Goal: Find specific page/section

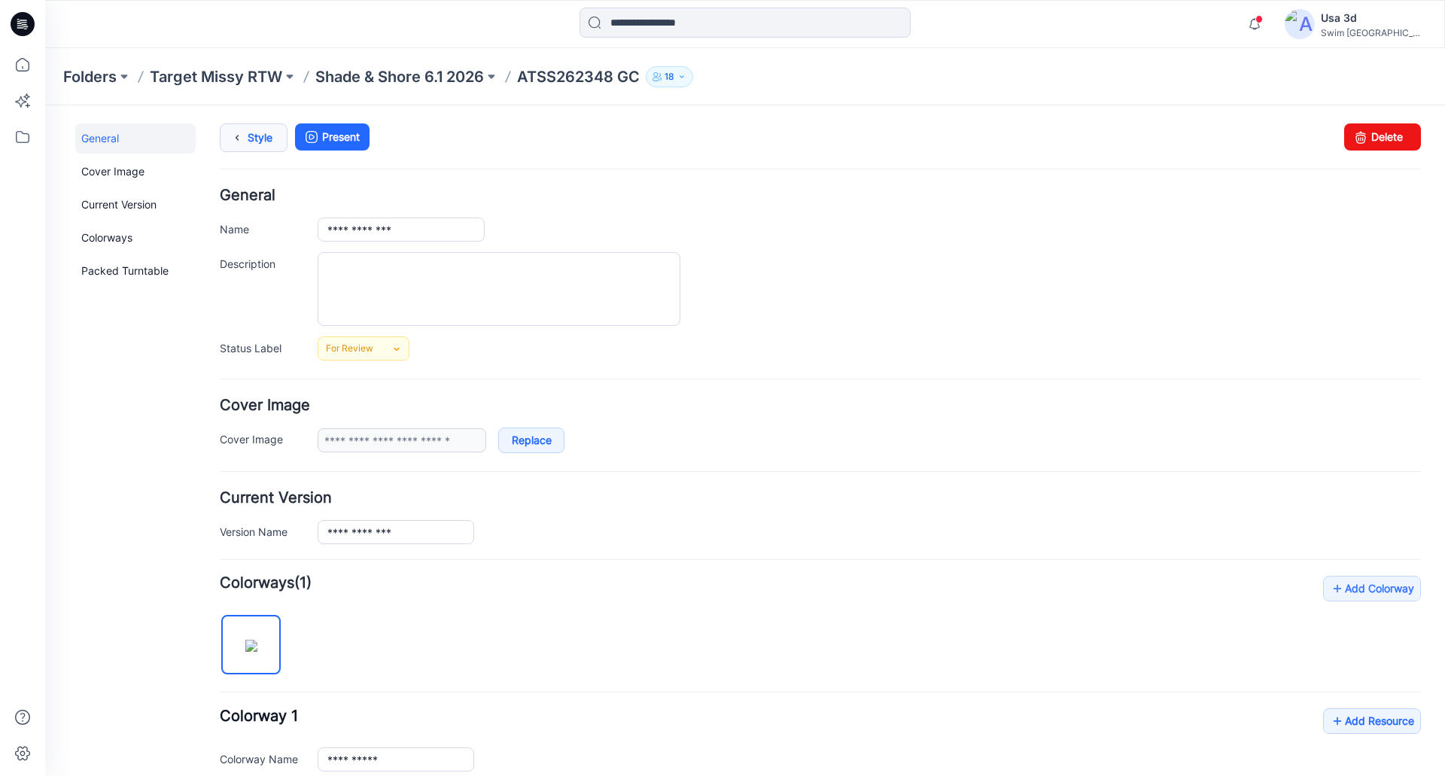
click at [275, 133] on link "Style" at bounding box center [254, 137] width 68 height 29
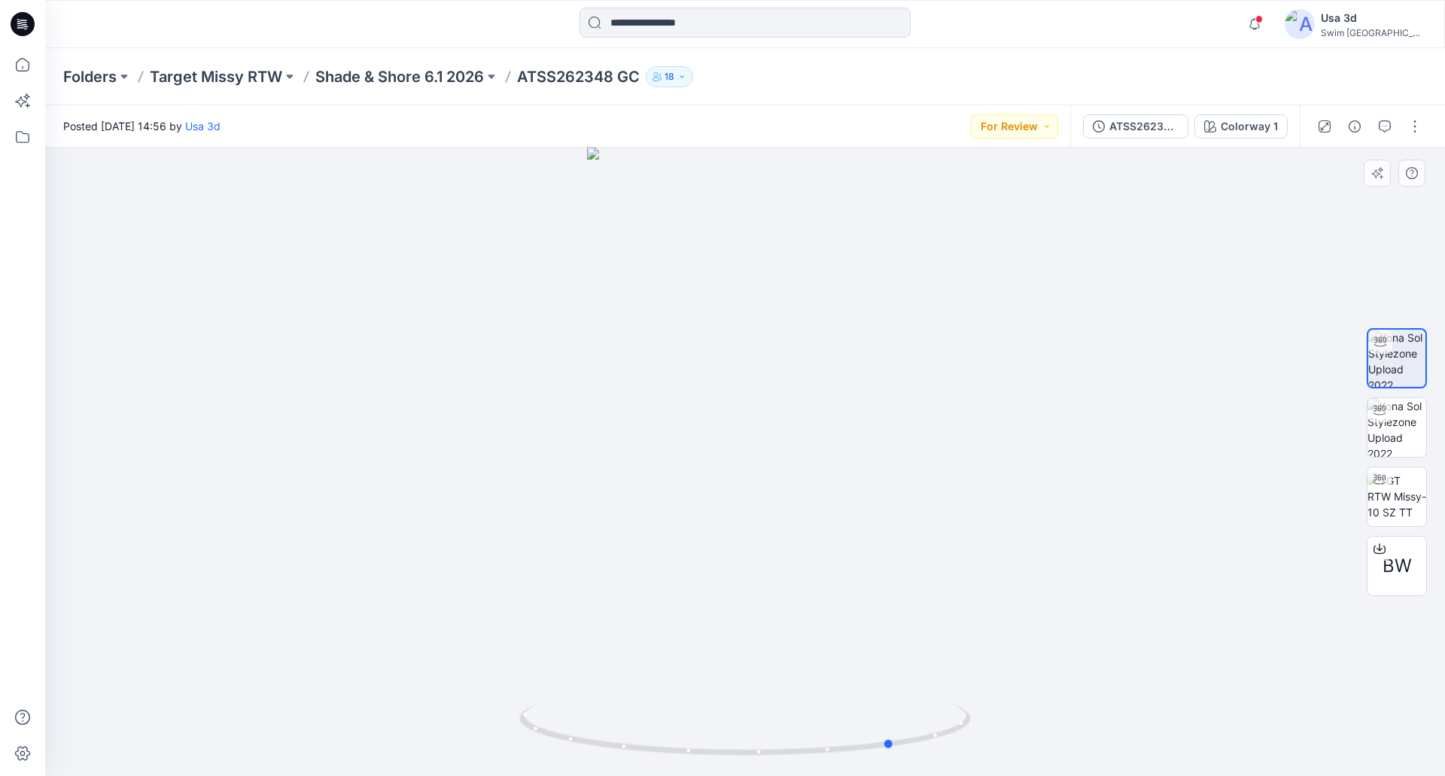
drag, startPoint x: 861, startPoint y: 429, endPoint x: 931, endPoint y: 419, distance: 70.7
click at [931, 419] on div at bounding box center [745, 462] width 1400 height 629
drag, startPoint x: 770, startPoint y: 468, endPoint x: 851, endPoint y: 221, distance: 260.4
click at [945, 444] on div at bounding box center [745, 462] width 1400 height 629
click at [1263, 19] on span at bounding box center [1260, 19] width 8 height 8
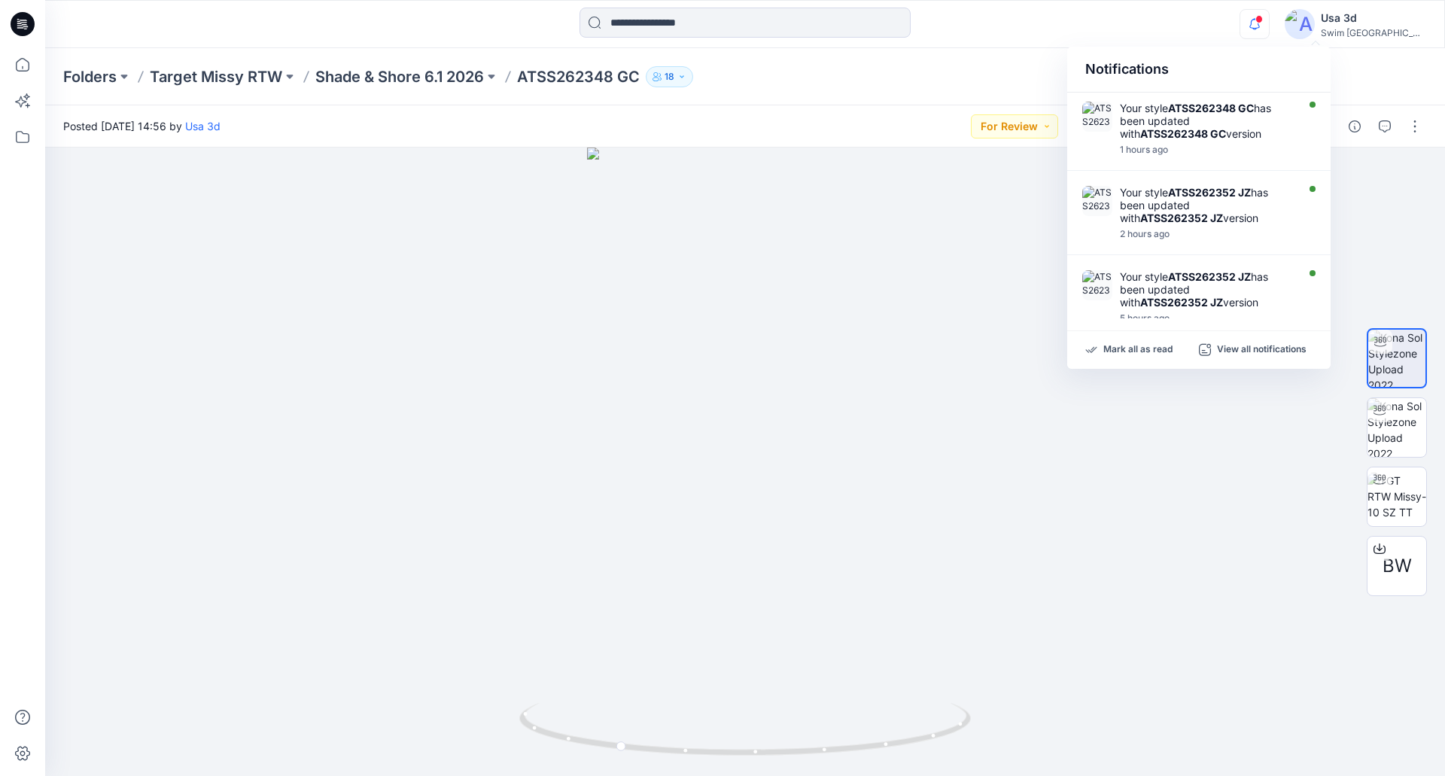
click at [1263, 22] on span at bounding box center [1260, 19] width 8 height 8
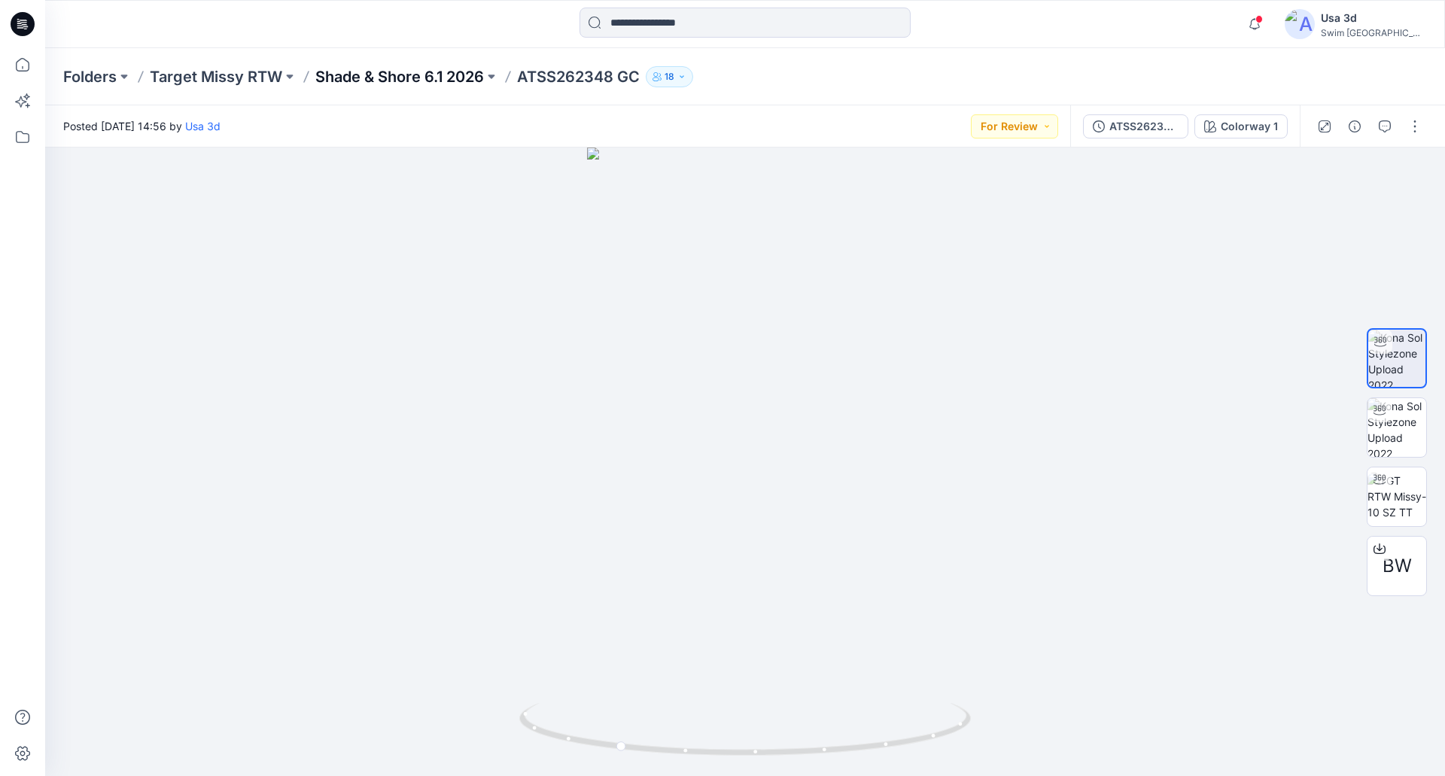
click at [338, 75] on p "Shade & Shore 6.1 2026" at bounding box center [399, 76] width 169 height 21
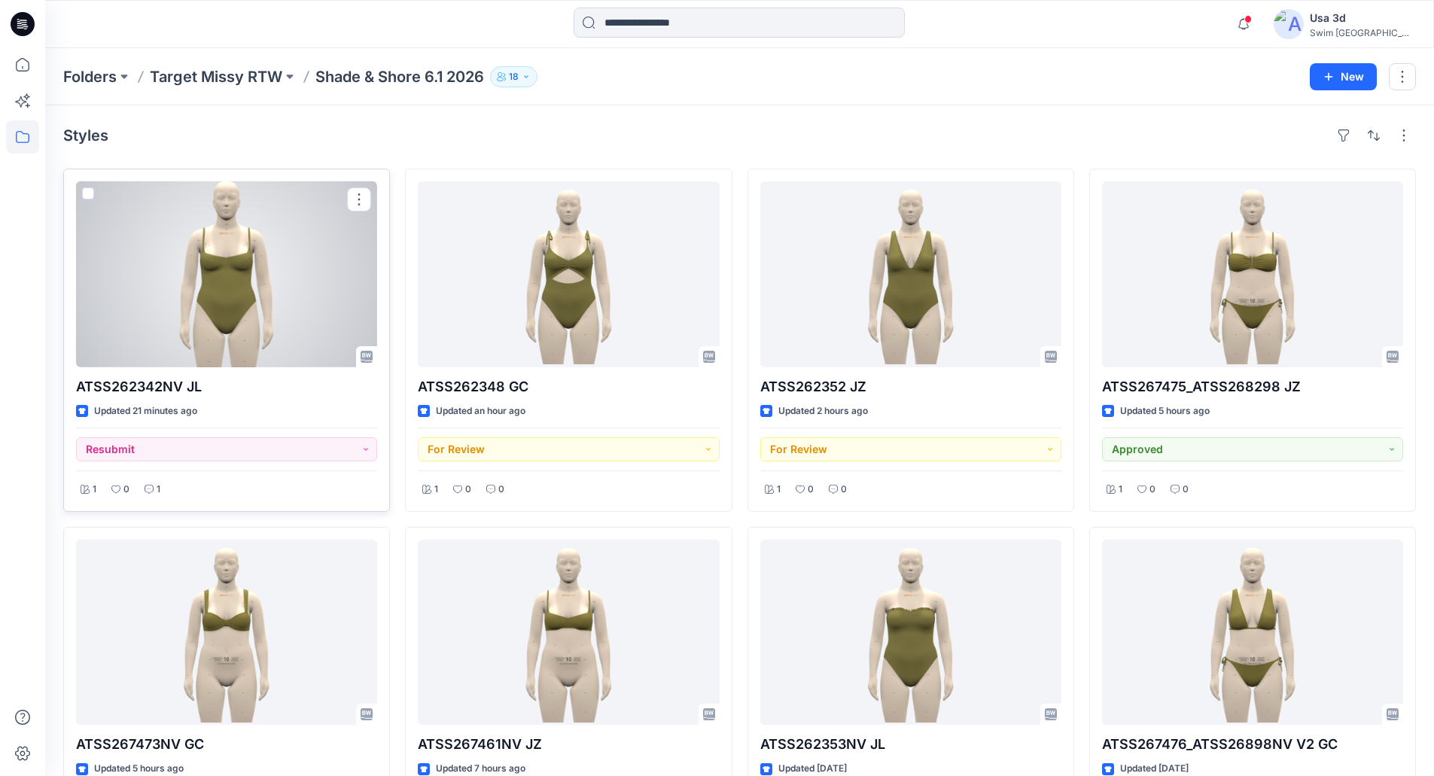
click at [149, 496] on div "1" at bounding box center [152, 489] width 25 height 19
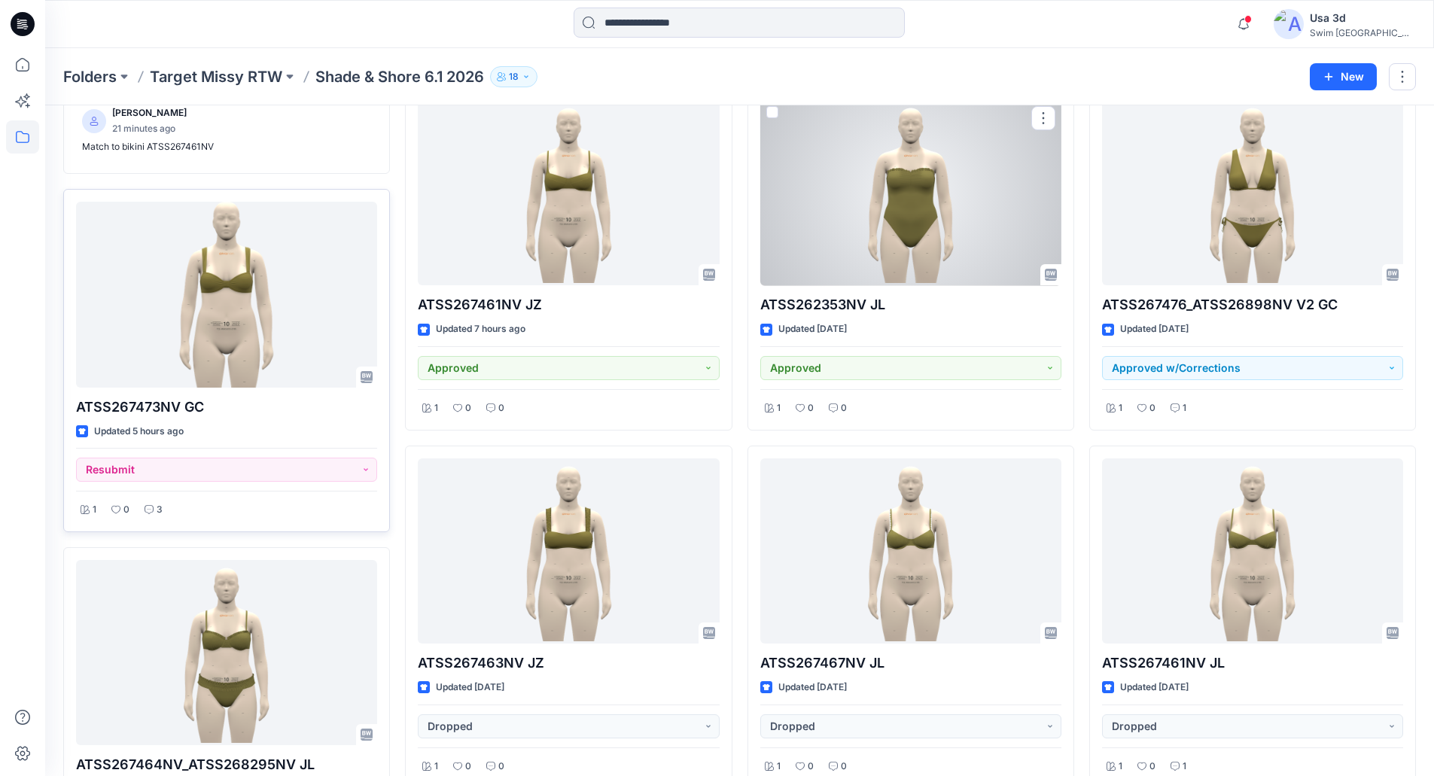
scroll to position [452, 0]
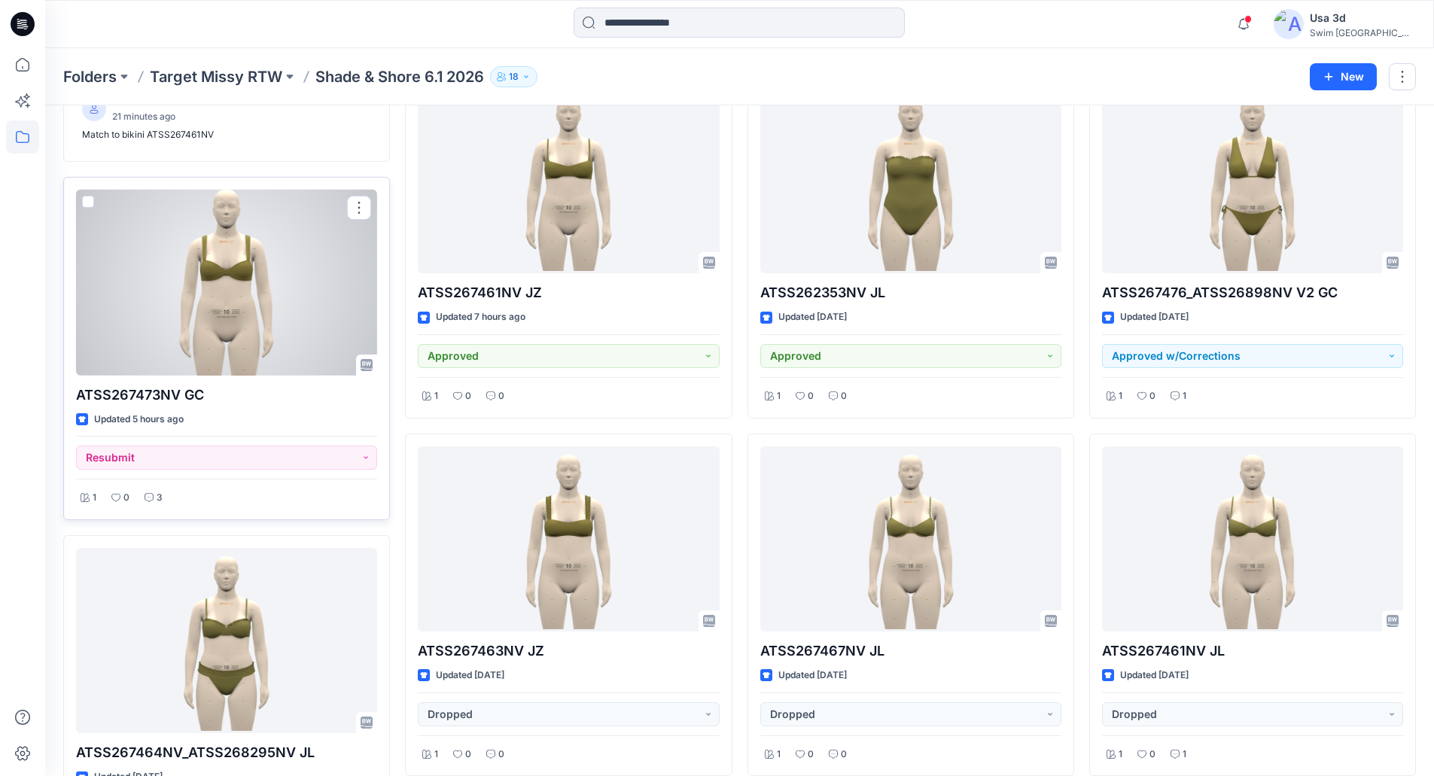
click at [160, 505] on p "3" at bounding box center [160, 498] width 6 height 16
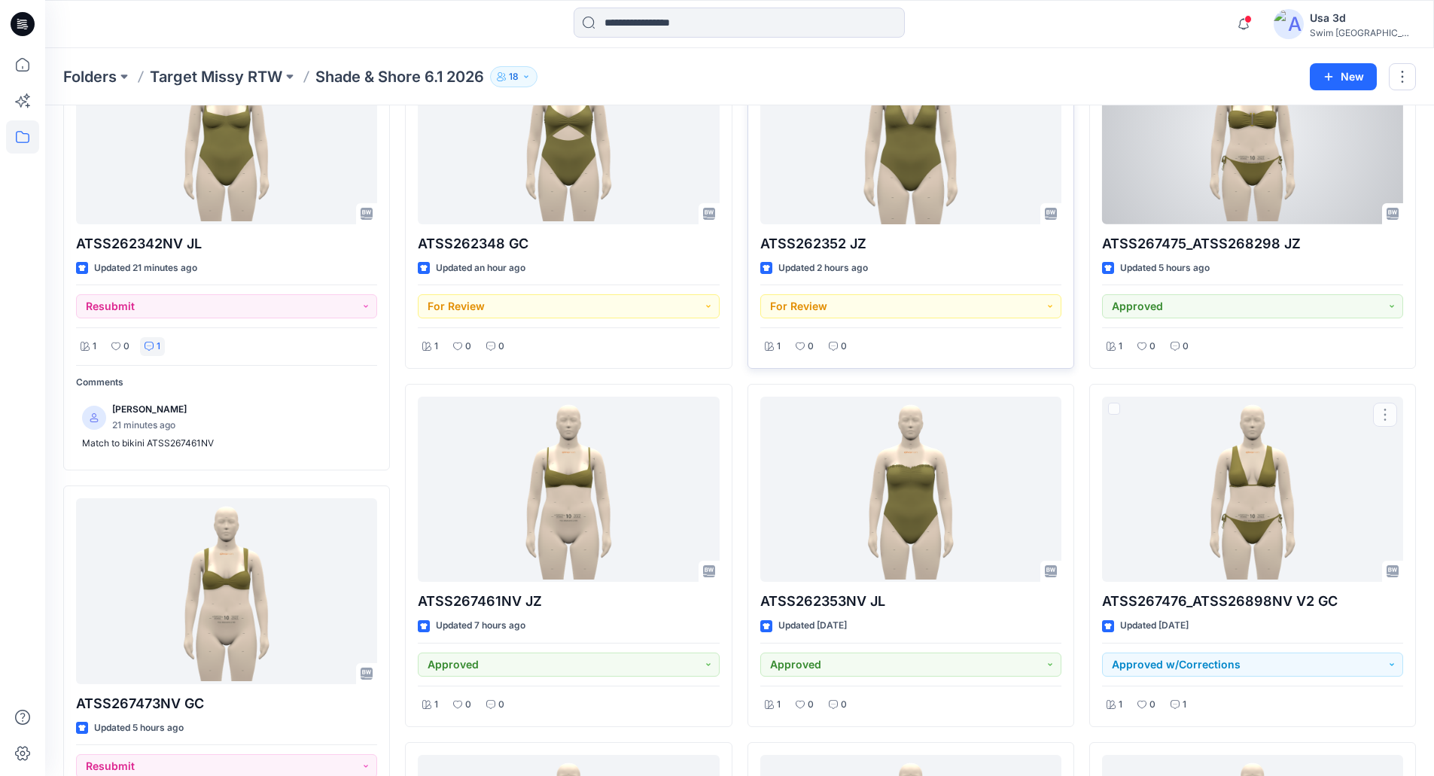
scroll to position [0, 0]
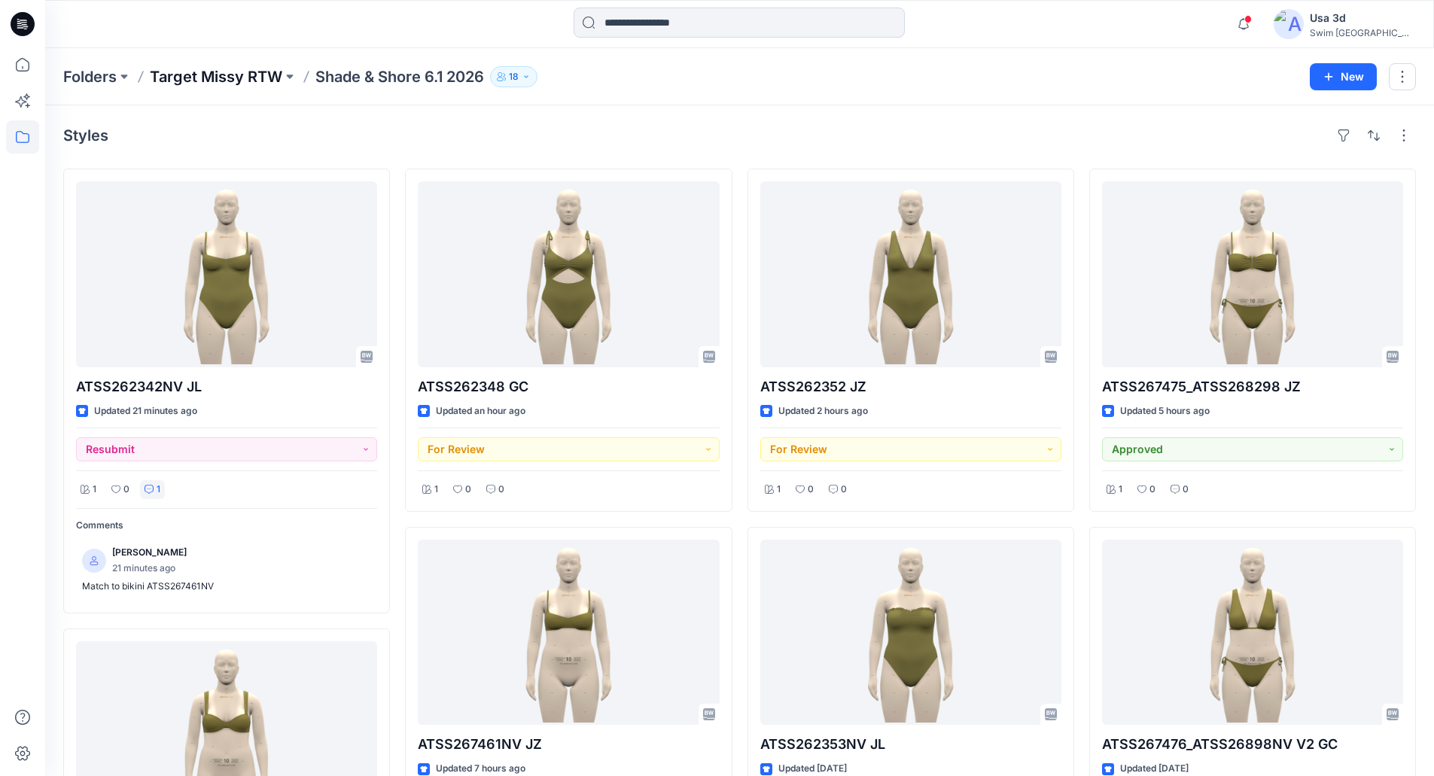
click at [195, 77] on p "Target Missy RTW" at bounding box center [216, 76] width 132 height 21
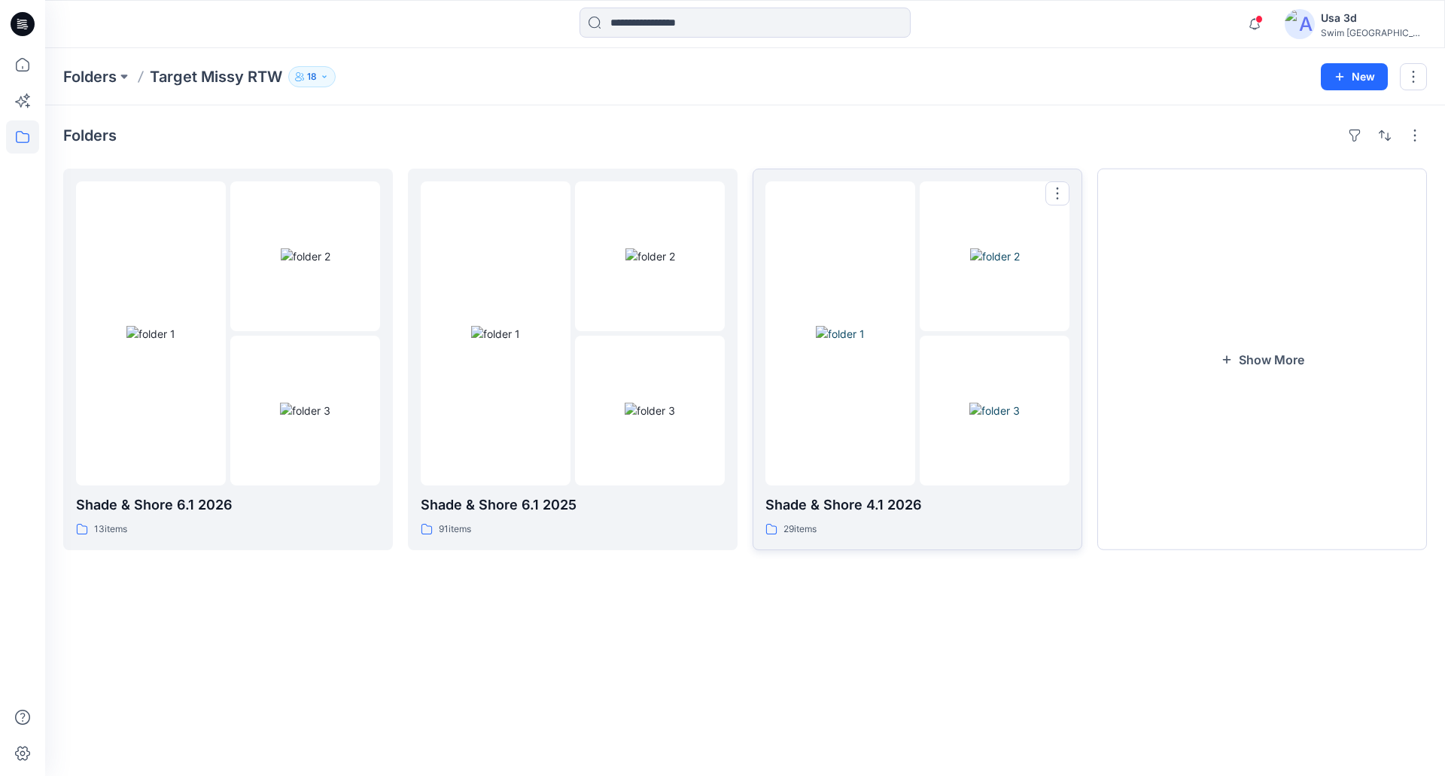
click at [865, 342] on img at bounding box center [840, 334] width 49 height 16
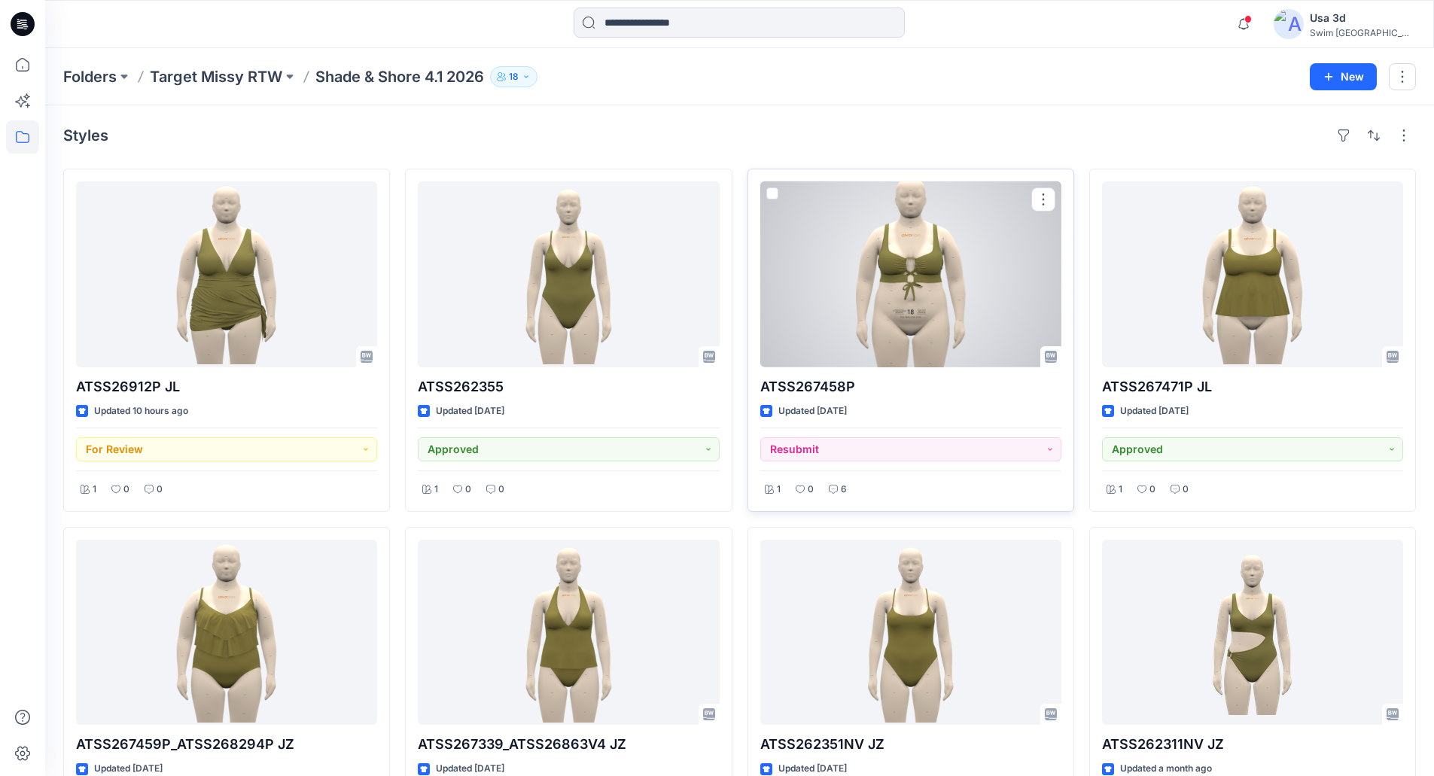
click at [921, 278] on div at bounding box center [910, 274] width 301 height 186
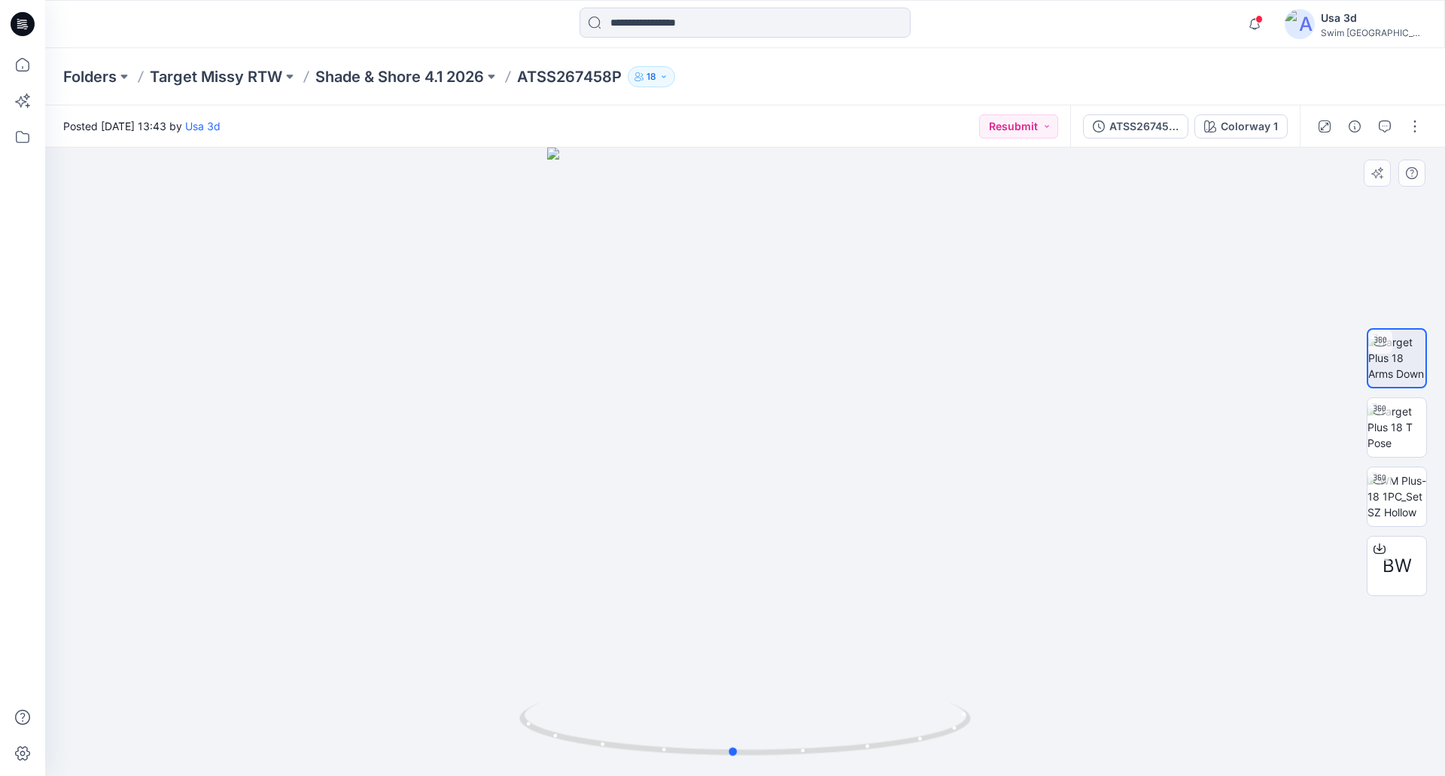
drag, startPoint x: 747, startPoint y: 393, endPoint x: 792, endPoint y: 383, distance: 46.2
click at [792, 383] on div at bounding box center [745, 462] width 1400 height 629
click at [1386, 123] on icon "button" at bounding box center [1385, 126] width 12 height 12
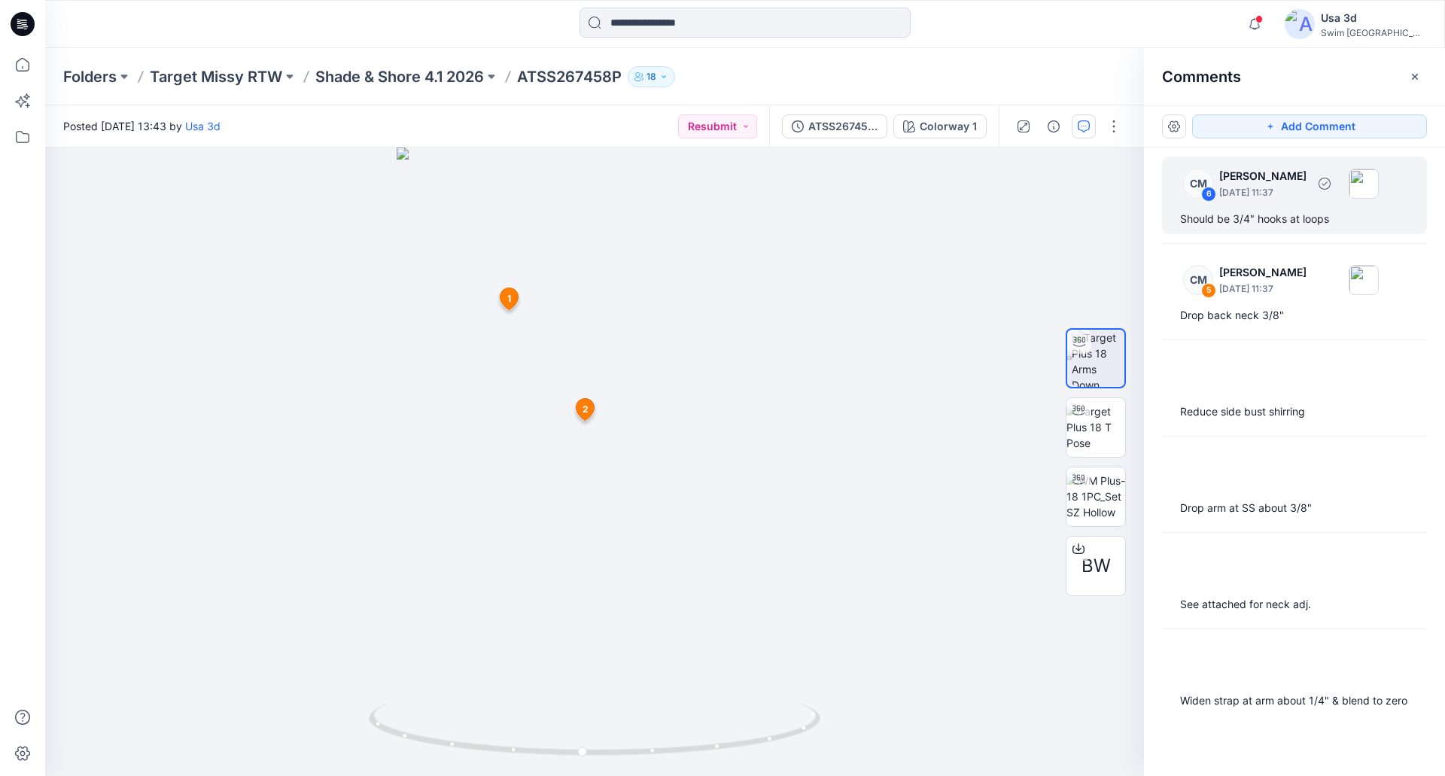
click at [1268, 213] on div "Should be 3/4" hooks at loops" at bounding box center [1294, 219] width 229 height 18
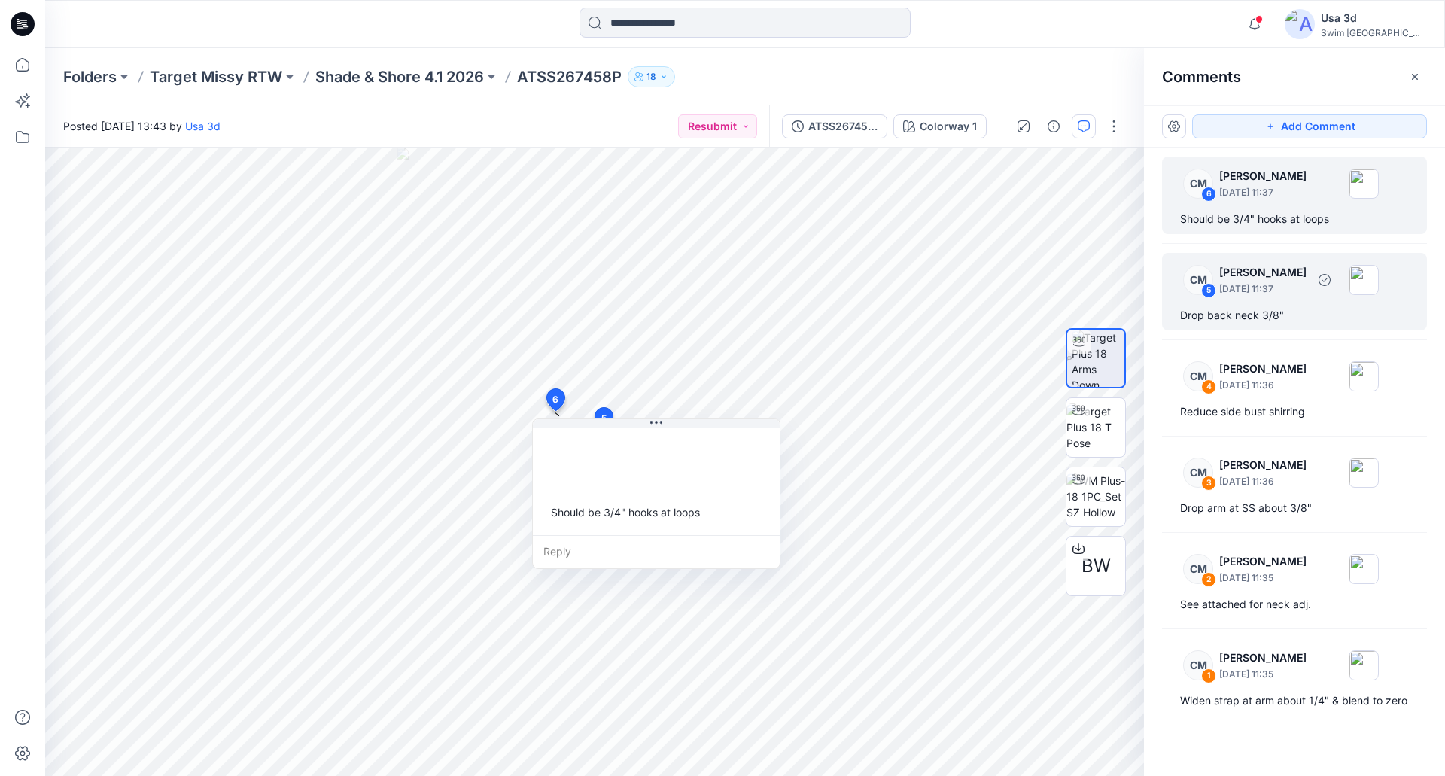
click at [1265, 294] on p "September 12, 2025 11:37" at bounding box center [1262, 289] width 87 height 15
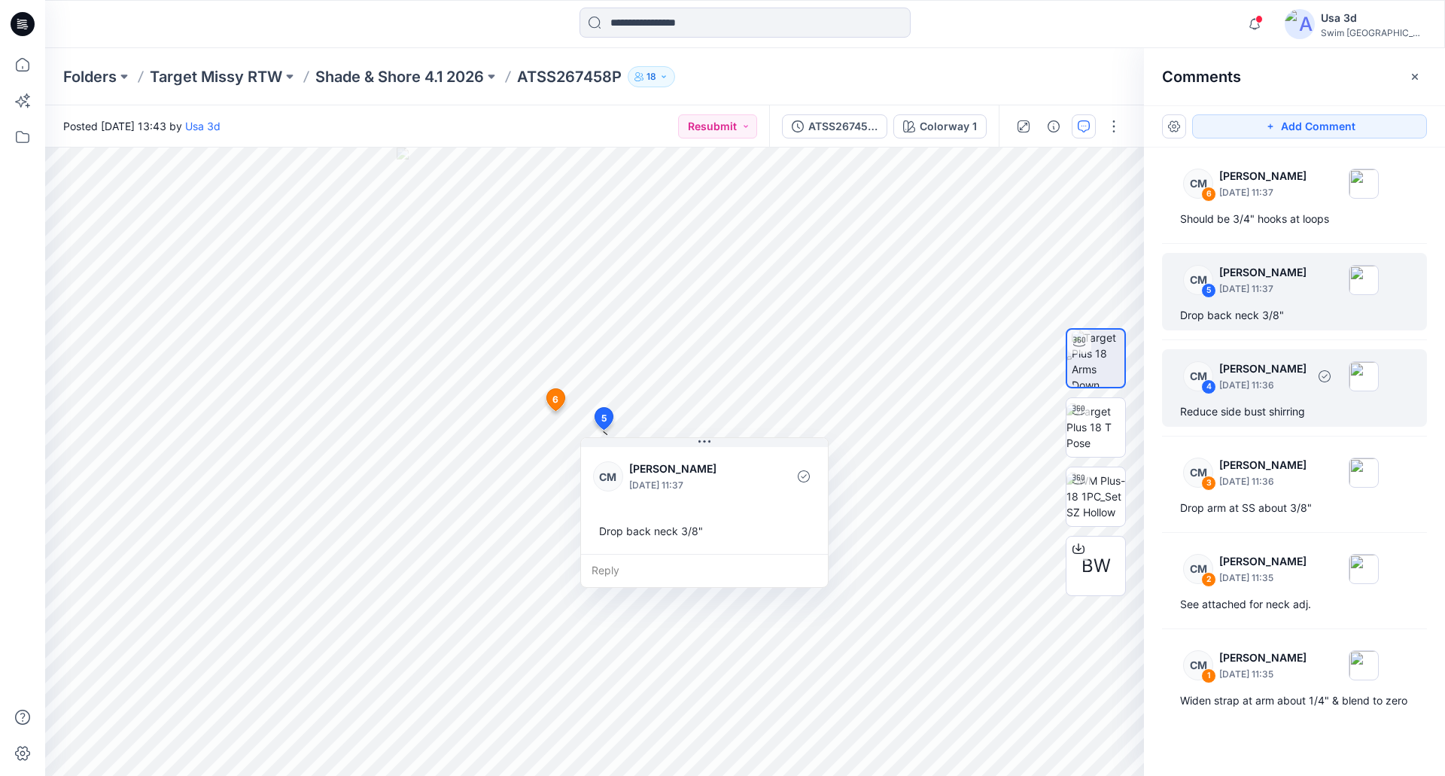
click at [1268, 382] on p "September 12, 2025 11:36" at bounding box center [1262, 385] width 87 height 15
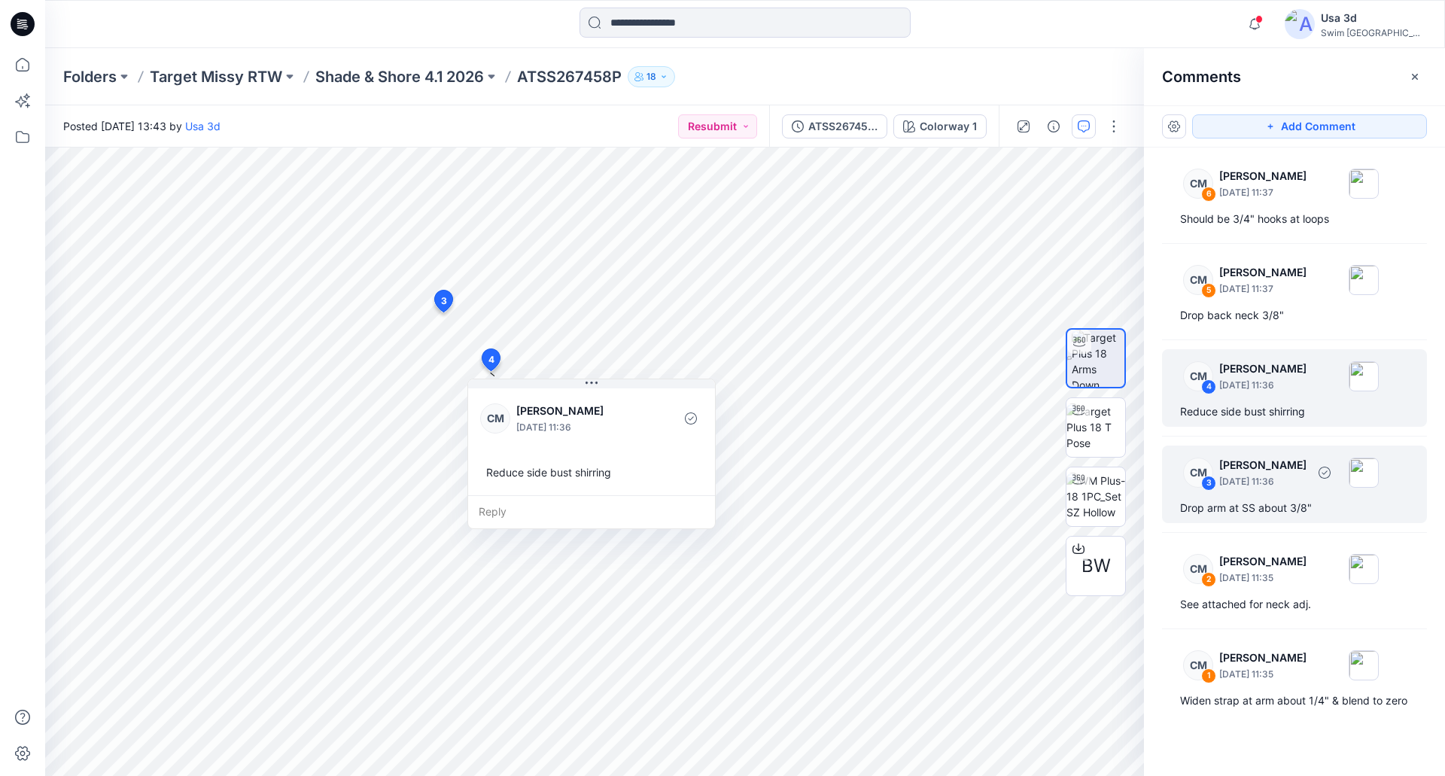
drag, startPoint x: 1268, startPoint y: 472, endPoint x: 1269, endPoint y: 510, distance: 38.4
click at [1268, 473] on p "[PERSON_NAME]" at bounding box center [1262, 465] width 87 height 18
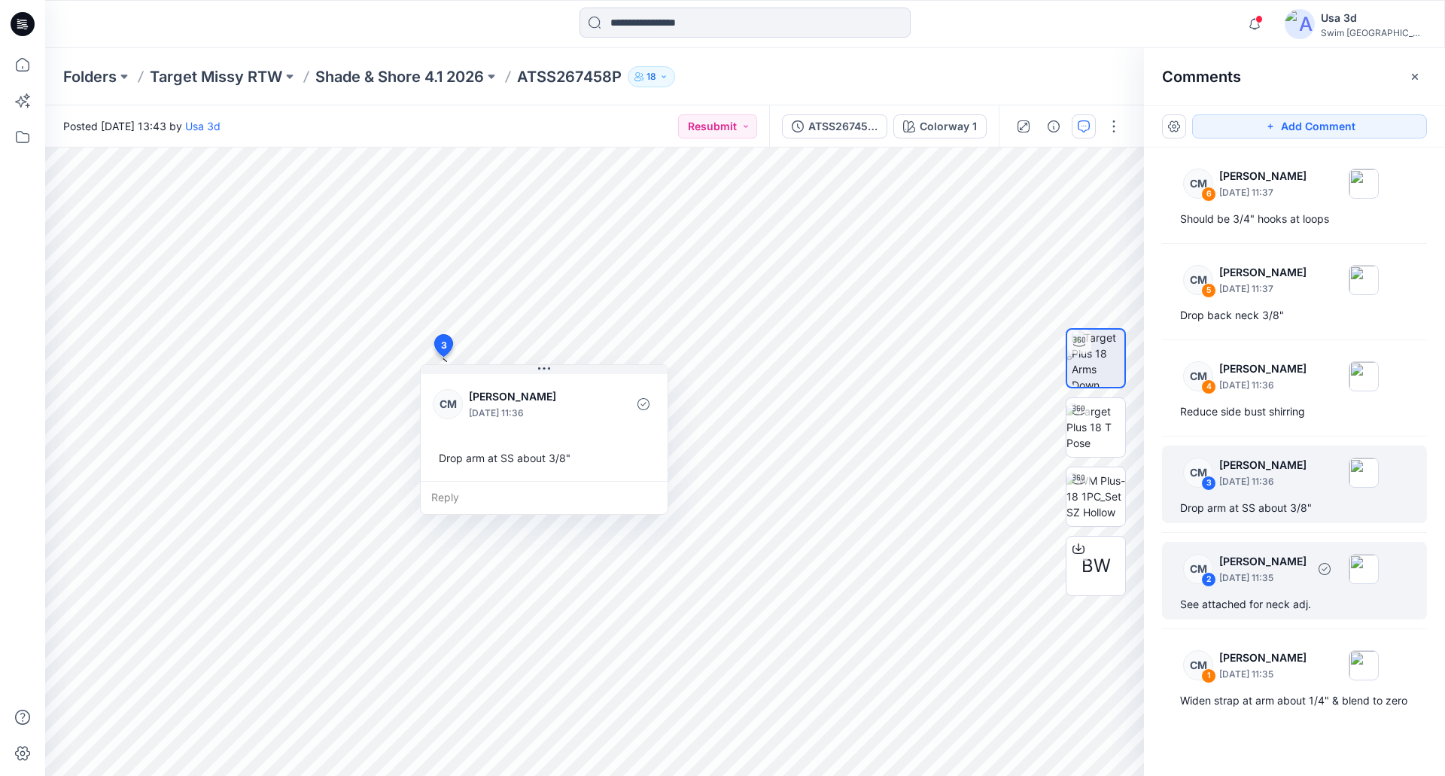
click at [1257, 568] on p "[PERSON_NAME]" at bounding box center [1262, 561] width 87 height 18
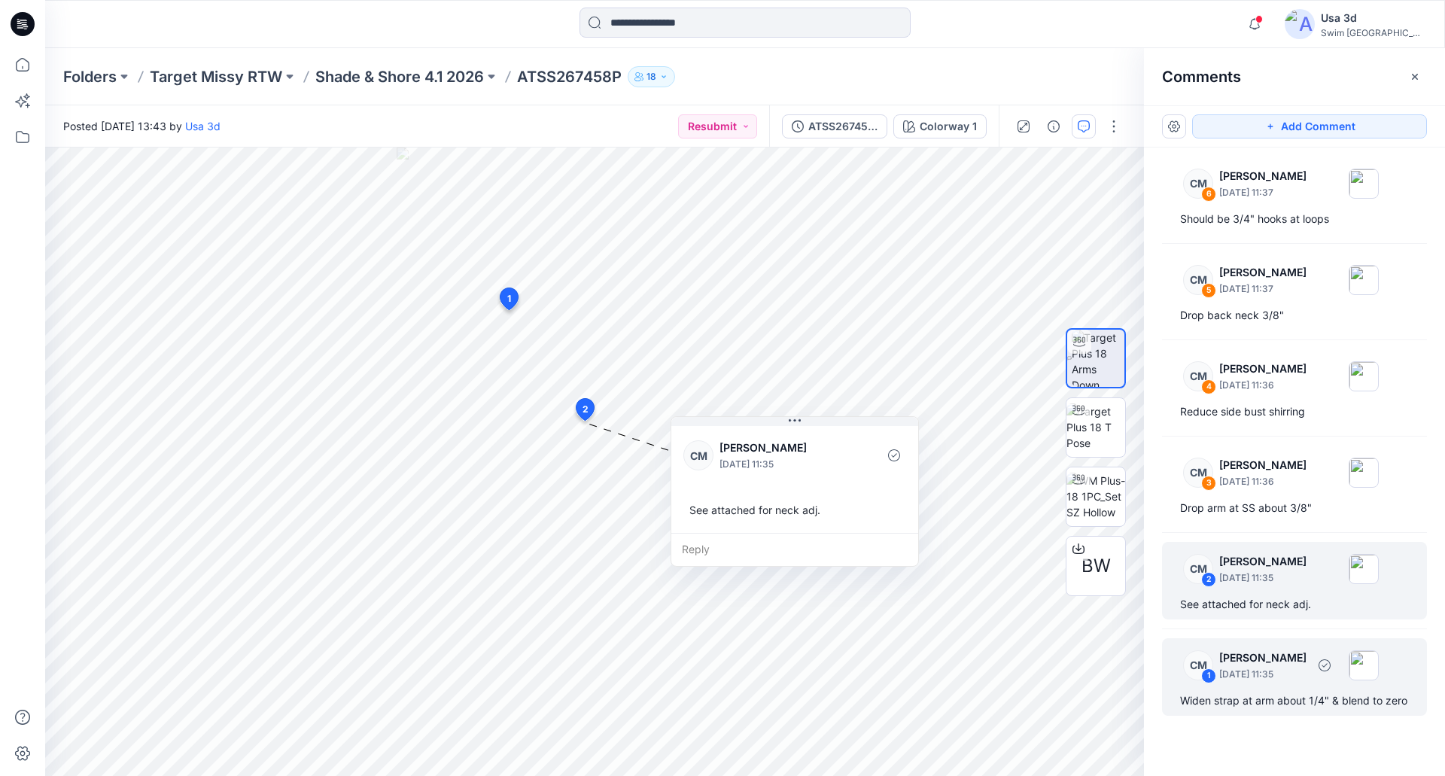
click at [1272, 703] on div "Widen strap at arm about 1/4" & blend to zero" at bounding box center [1294, 701] width 229 height 18
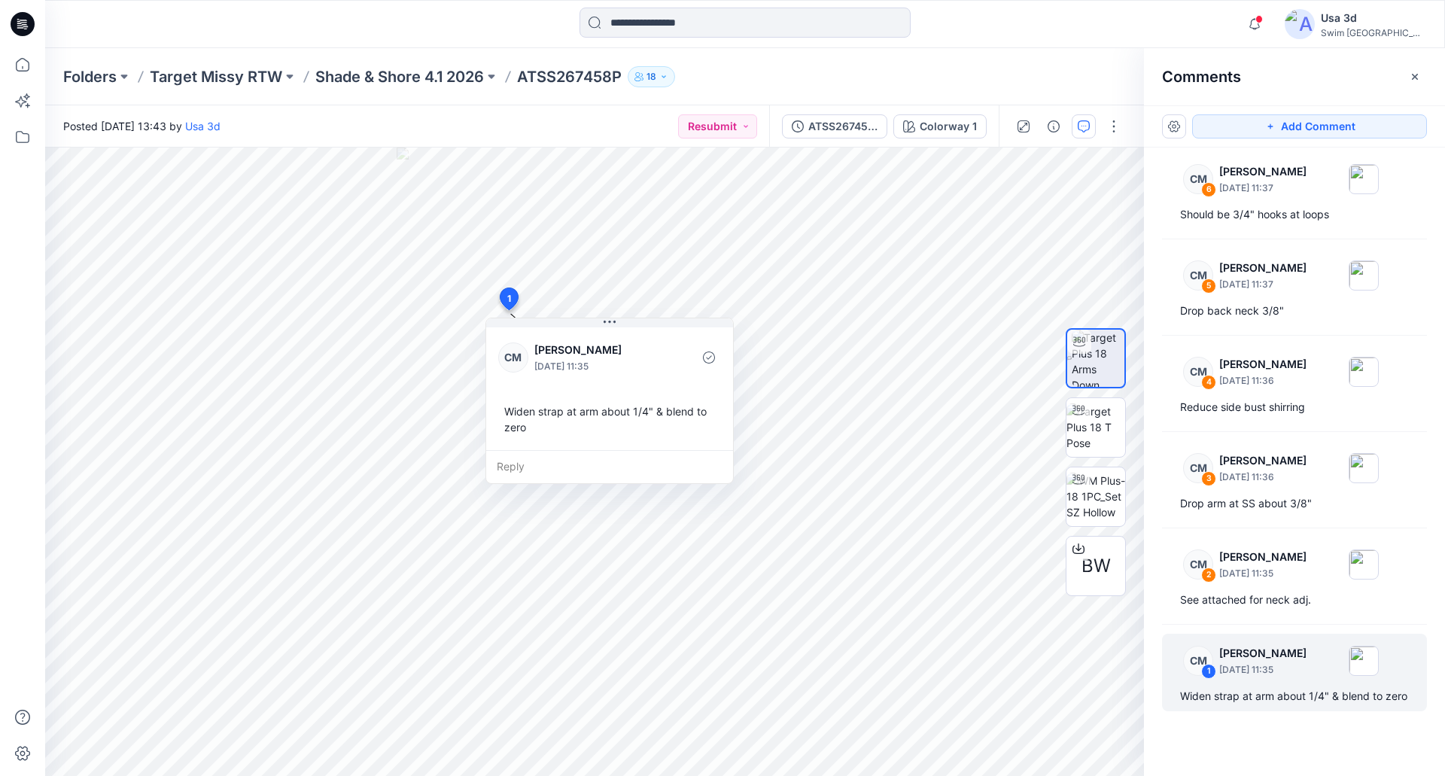
drag, startPoint x: 995, startPoint y: 65, endPoint x: 1042, endPoint y: 14, distance: 69.8
click at [997, 65] on div "Folders Target Missy RTW Shade & Shore 4.1 2026 ATSS267458P 18" at bounding box center [745, 76] width 1400 height 57
